Goal: Information Seeking & Learning: Learn about a topic

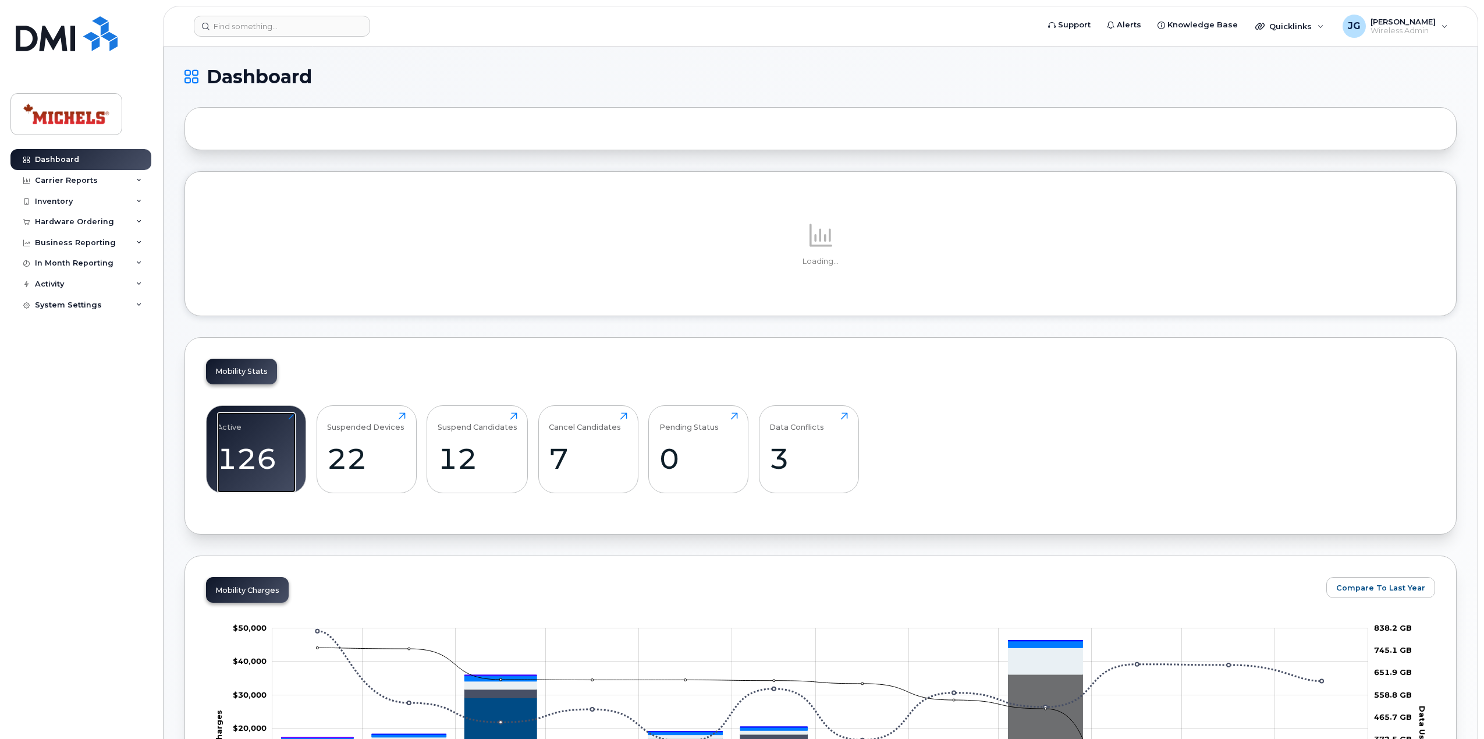
click at [282, 436] on div "Active 126 Click to view more" at bounding box center [256, 449] width 100 height 88
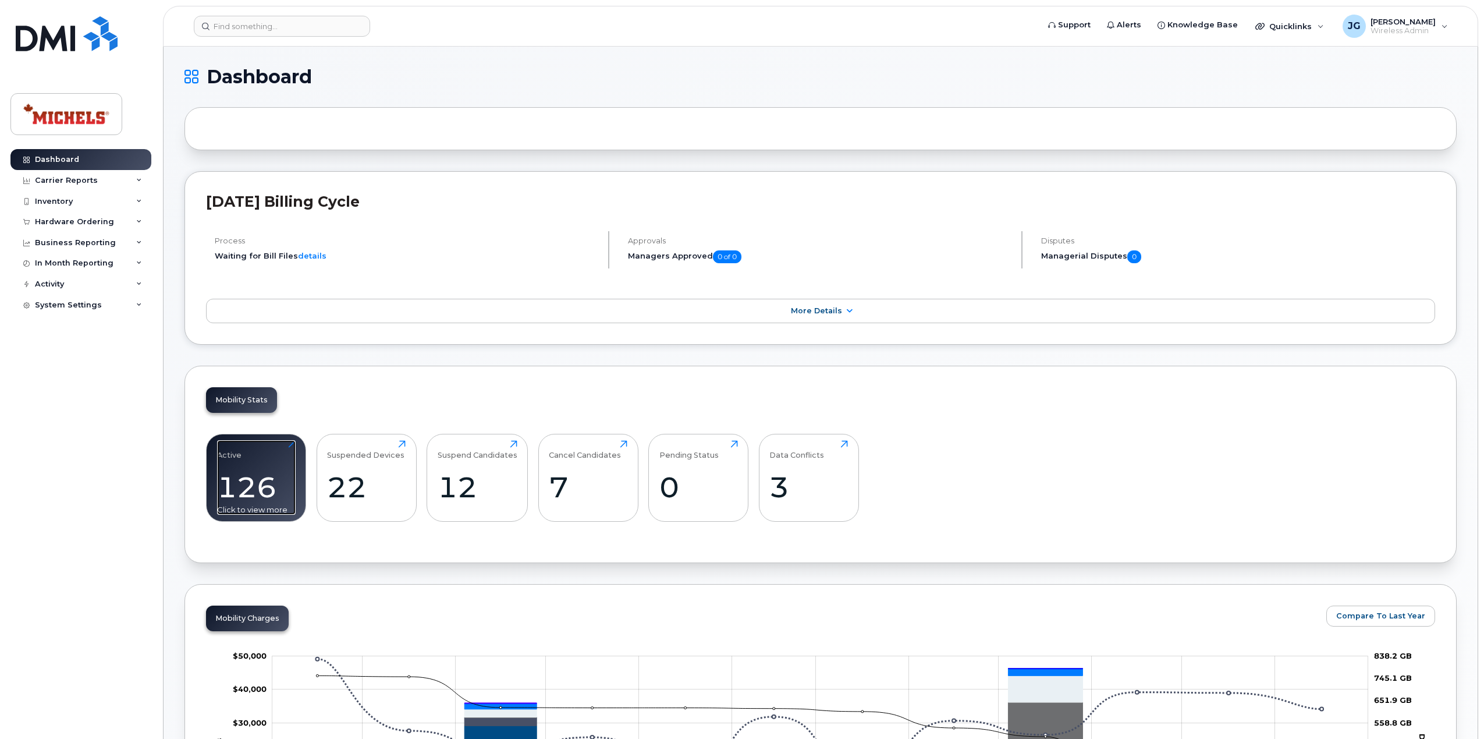
click at [282, 457] on div "Active 126 Click to view more" at bounding box center [256, 477] width 79 height 74
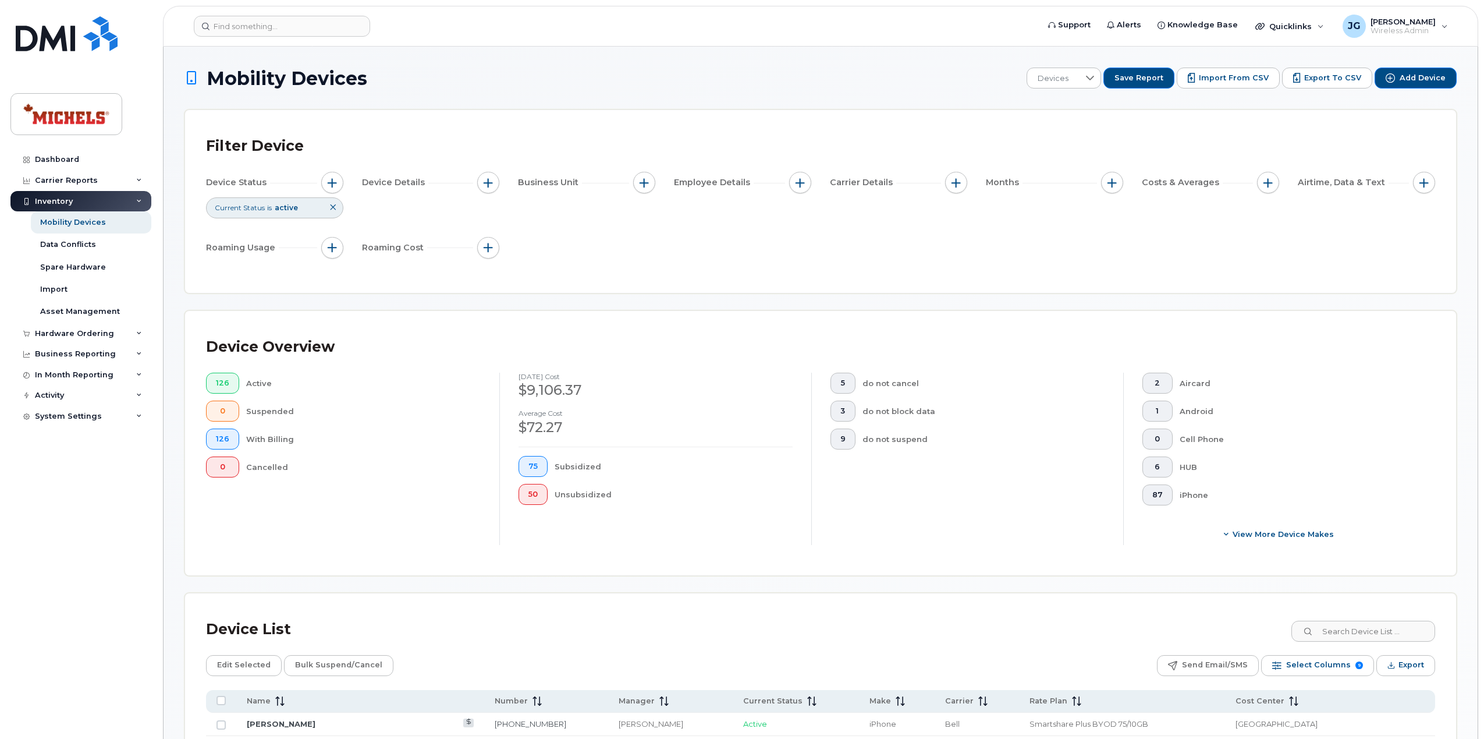
click at [1180, 497] on div "iPhone" at bounding box center [1298, 494] width 237 height 21
click at [1160, 496] on span "87" at bounding box center [1157, 494] width 10 height 9
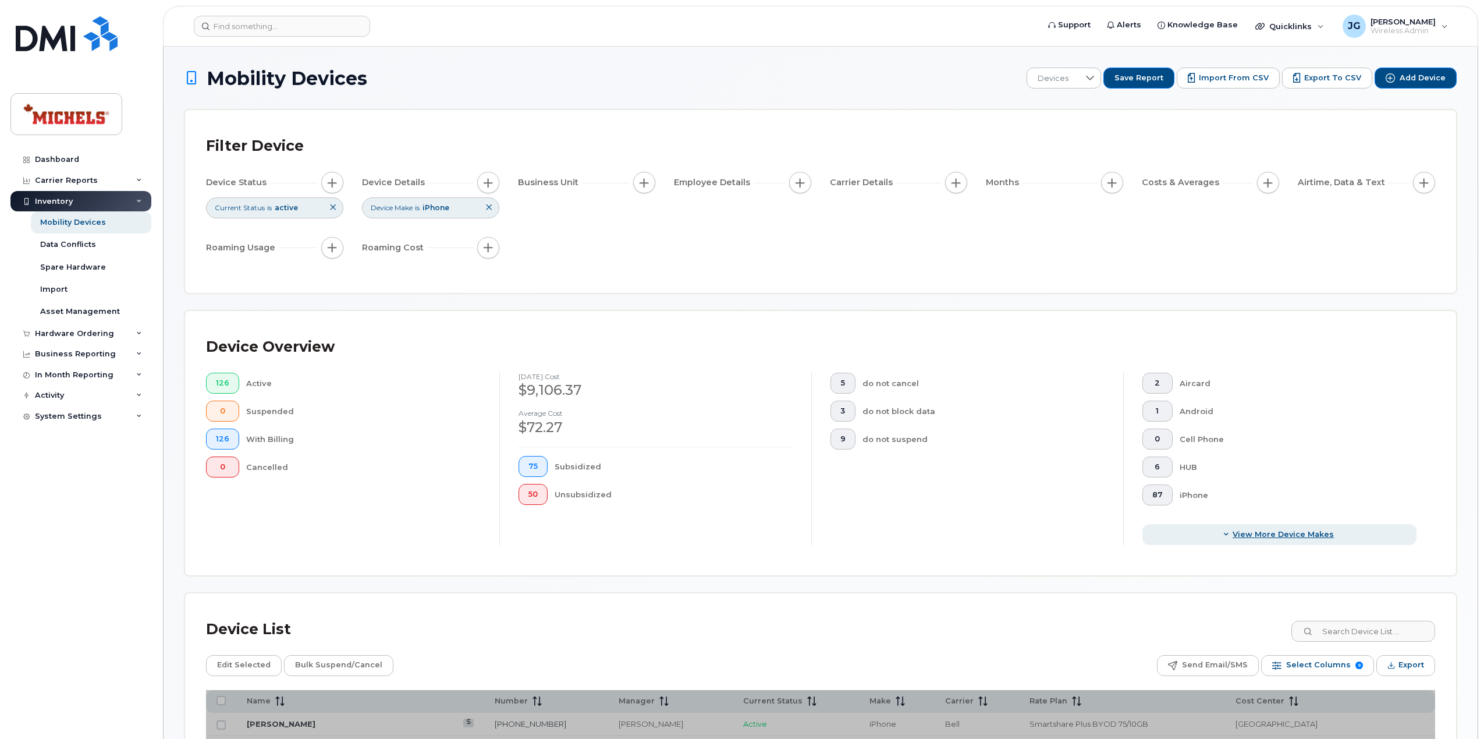
click at [1266, 538] on span "View More Device Makes" at bounding box center [1283, 533] width 101 height 11
